Goal: Task Accomplishment & Management: Manage account settings

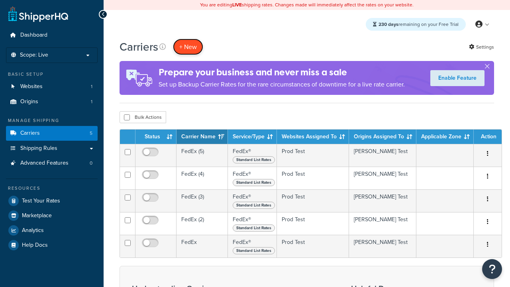
click at [188, 47] on button "+ New" at bounding box center [188, 47] width 30 height 16
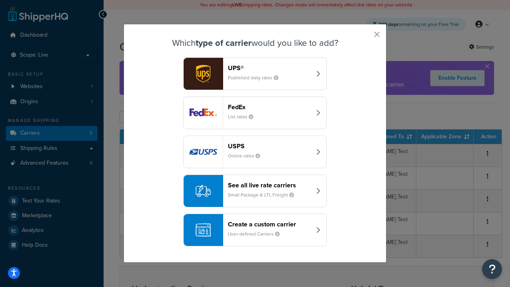
click at [255, 113] on div "FedEx List rates" at bounding box center [269, 112] width 83 height 19
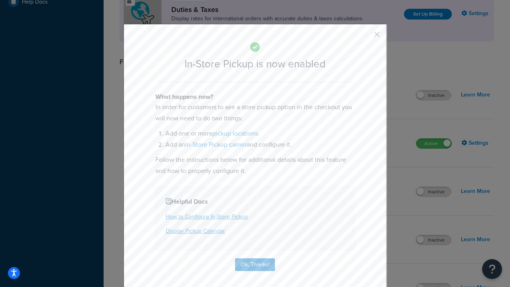
click at [365, 37] on button "button" at bounding box center [366, 37] width 2 height 2
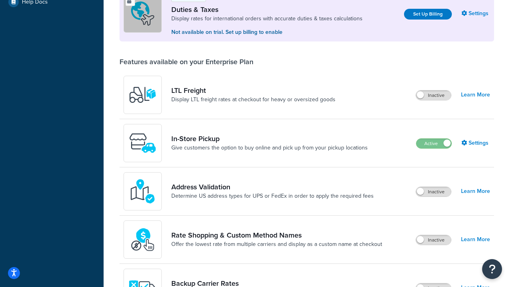
scroll to position [243, 0]
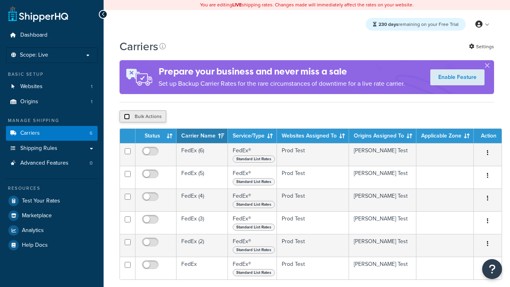
click at [127, 118] on input "checkbox" at bounding box center [127, 117] width 6 height 6
checkbox input "true"
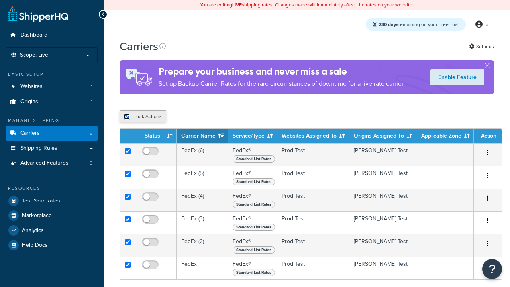
checkbox input "true"
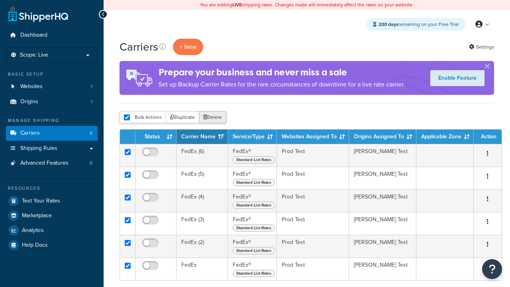
click at [215, 118] on button "Delete" at bounding box center [213, 117] width 28 height 12
